Goal: Find contact information: Find contact information

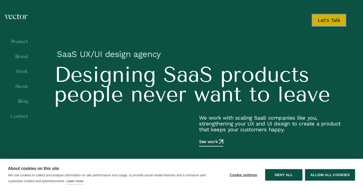
click at [325, 20] on link "Let's Talk" at bounding box center [329, 20] width 35 height 13
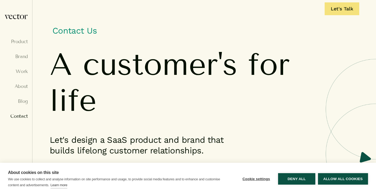
scroll to position [6, 0]
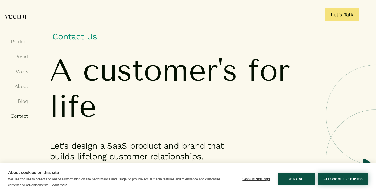
click at [330, 176] on button "Allow all cookies" at bounding box center [343, 178] width 50 height 11
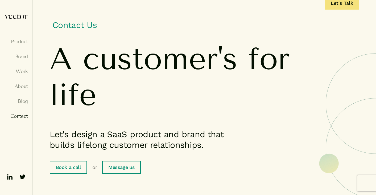
scroll to position [0, 0]
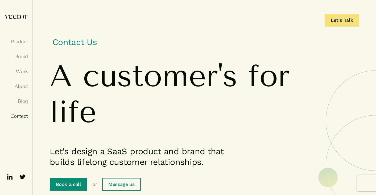
click at [73, 183] on link "Book a call" at bounding box center [68, 184] width 37 height 13
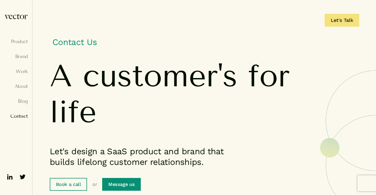
click at [123, 182] on link "Message us" at bounding box center [121, 184] width 38 height 13
